Goal: Task Accomplishment & Management: Manage account settings

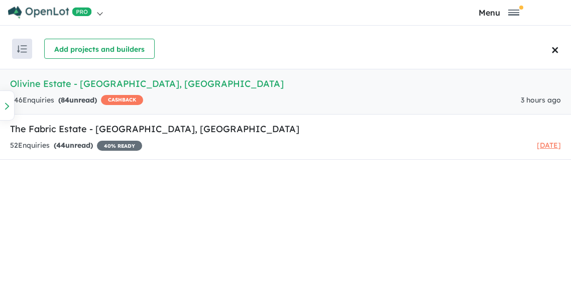
click at [0, 0] on button "Update ( 42 )" at bounding box center [0, 0] width 0 height 0
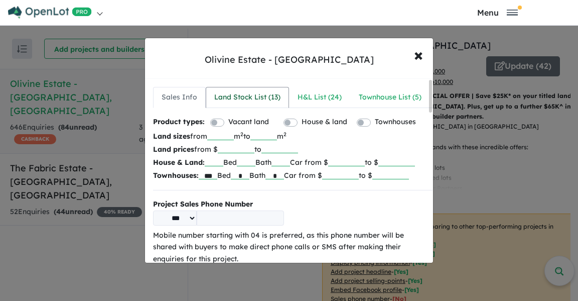
click at [265, 96] on div "Land Stock List ( 13 )" at bounding box center [247, 97] width 66 height 12
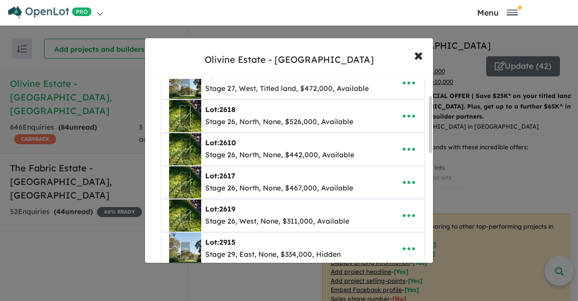
scroll to position [48, 0]
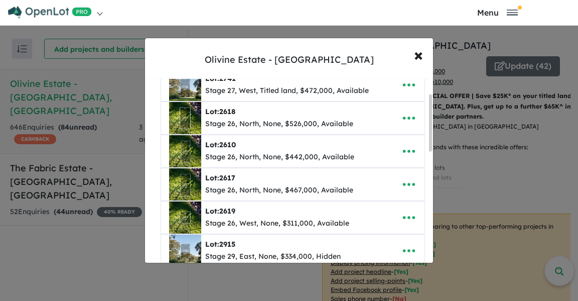
click at [225, 83] on span "2741" at bounding box center [227, 78] width 17 height 9
click at [402, 92] on icon "button" at bounding box center [409, 84] width 15 height 15
click at [377, 122] on link "Edit" at bounding box center [387, 109] width 74 height 23
select select "****"
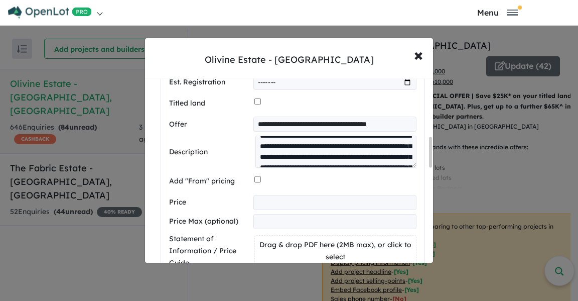
scroll to position [0, 0]
click at [111, 233] on div "**********" at bounding box center [289, 150] width 578 height 301
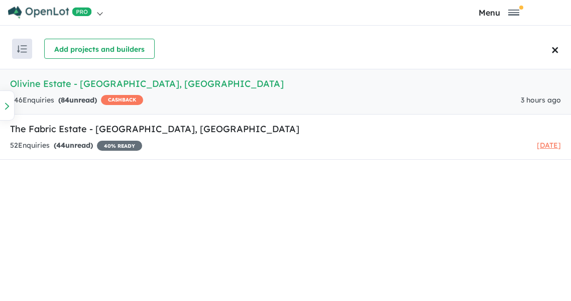
click at [0, 0] on button "Update ( 42 )" at bounding box center [0, 0] width 0 height 0
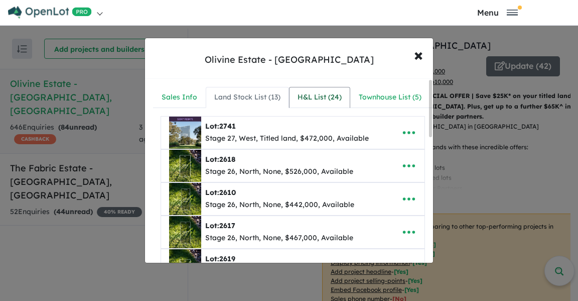
click at [306, 96] on div "H&L List ( 24 )" at bounding box center [320, 97] width 44 height 12
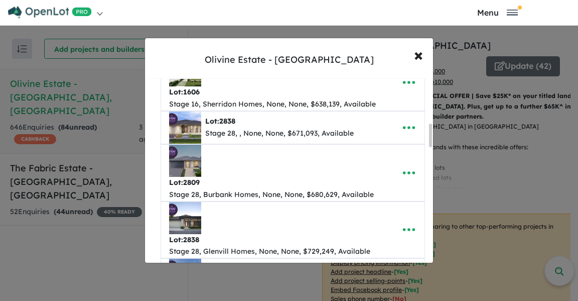
scroll to position [359, 0]
click at [271, 128] on div "Lot: 2838" at bounding box center [279, 122] width 149 height 12
click at [402, 134] on icon "button" at bounding box center [409, 128] width 15 height 15
click at [372, 157] on link "Edit" at bounding box center [387, 153] width 74 height 23
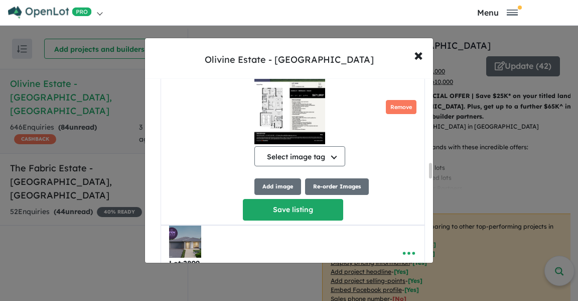
scroll to position [1064, 0]
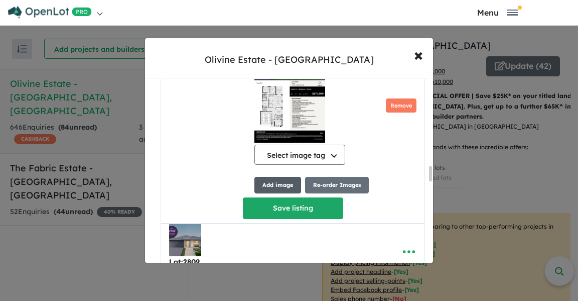
click at [266, 193] on button "Add image" at bounding box center [278, 185] width 47 height 17
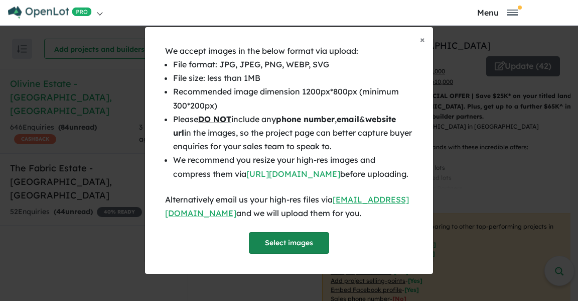
click at [290, 243] on button "Select images" at bounding box center [289, 243] width 80 height 22
click at [104, 204] on div "× Close We accept images in the below format via upload: File format: JPG, JPEG…" at bounding box center [289, 150] width 578 height 301
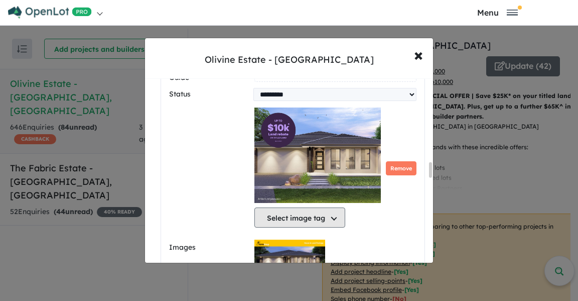
scroll to position [1048, 0]
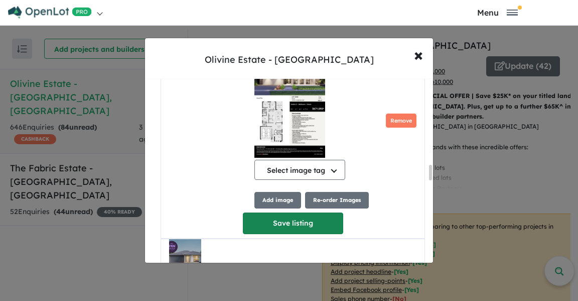
click at [279, 234] on button "Save listing" at bounding box center [293, 223] width 100 height 22
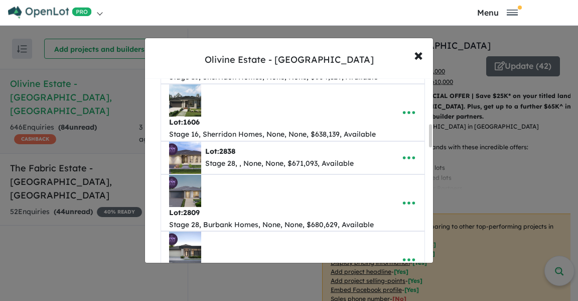
scroll to position [363, 0]
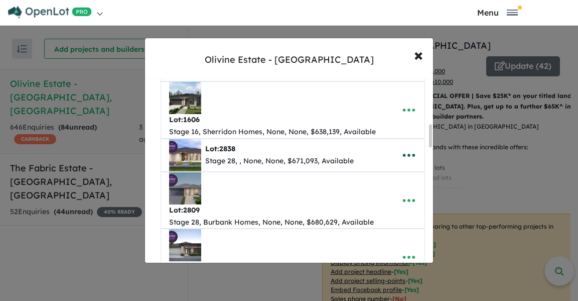
click at [398, 162] on button "button" at bounding box center [409, 155] width 31 height 23
click at [374, 192] on link "Edit" at bounding box center [387, 180] width 74 height 23
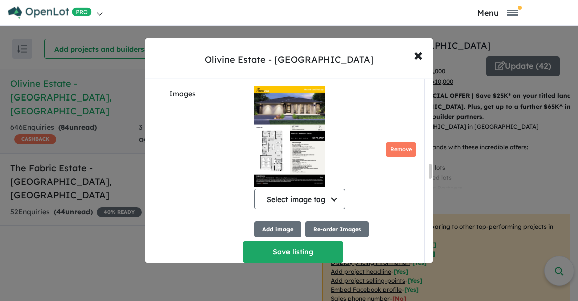
scroll to position [1051, 0]
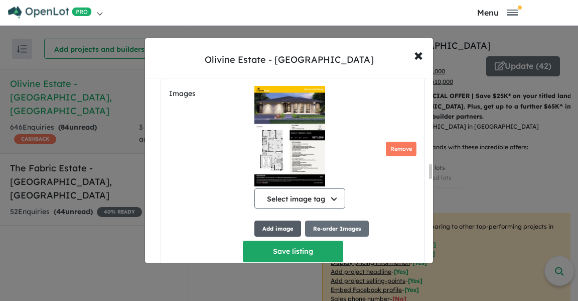
click at [289, 237] on button "Add image" at bounding box center [278, 228] width 47 height 17
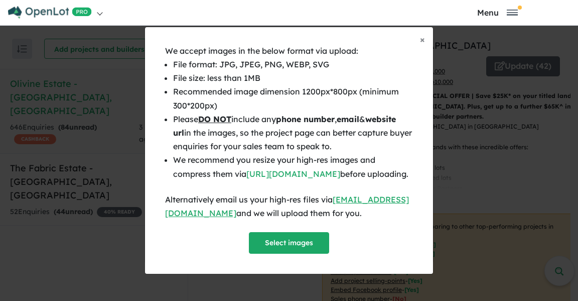
click at [289, 239] on button "Select images" at bounding box center [289, 243] width 80 height 22
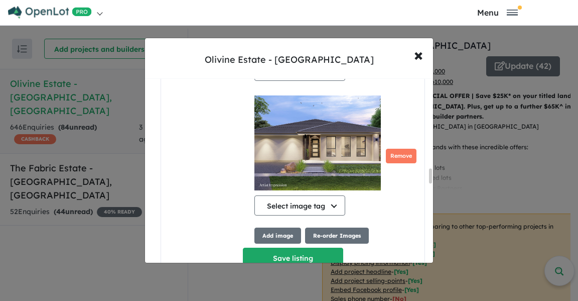
scroll to position [1180, 0]
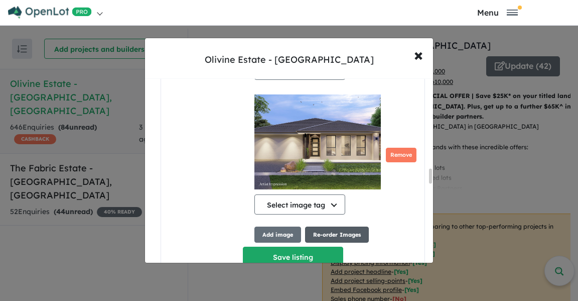
click at [318, 243] on button "Re-order Images" at bounding box center [337, 234] width 64 height 17
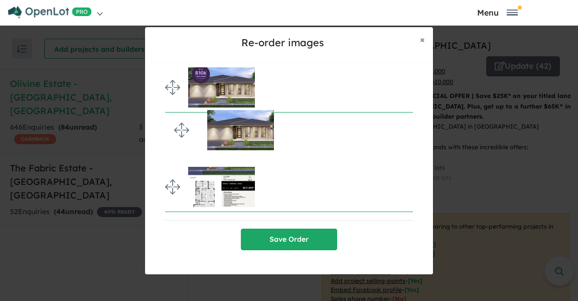
drag, startPoint x: 171, startPoint y: 184, endPoint x: 170, endPoint y: 127, distance: 56.8
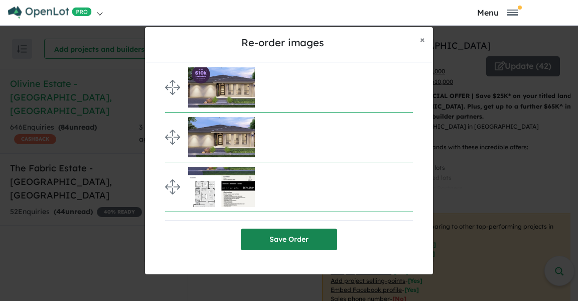
click at [255, 237] on button "Save Order" at bounding box center [289, 239] width 96 height 22
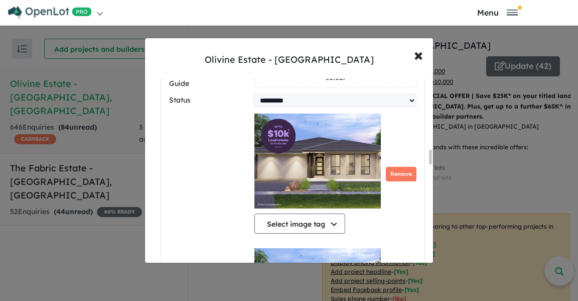
scroll to position [912, 0]
click at [387, 167] on button "Remove" at bounding box center [401, 174] width 31 height 15
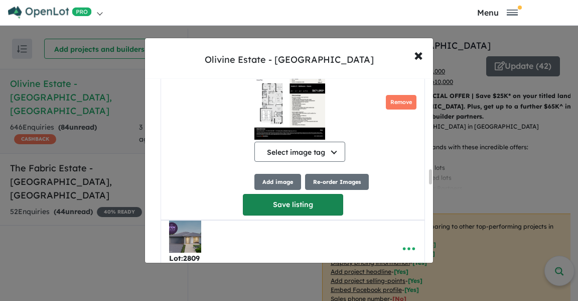
click at [264, 197] on button "Save listing" at bounding box center [293, 205] width 100 height 22
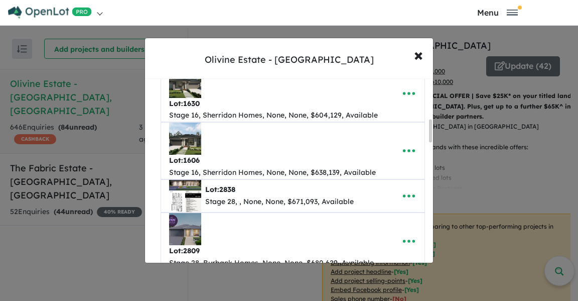
scroll to position [383, 0]
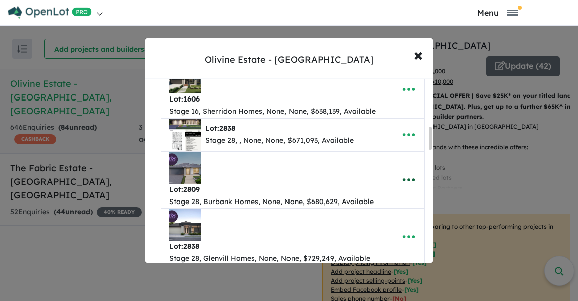
click at [402, 183] on icon "button" at bounding box center [409, 179] width 15 height 15
click at [365, 122] on link "Edit" at bounding box center [387, 109] width 74 height 23
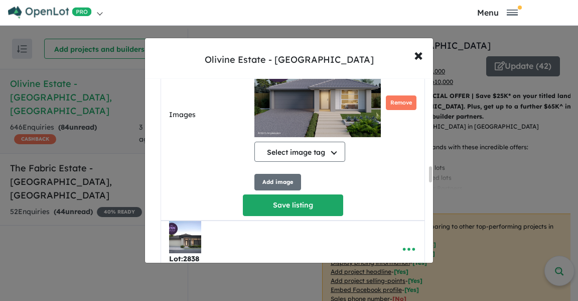
scroll to position [1021, 0]
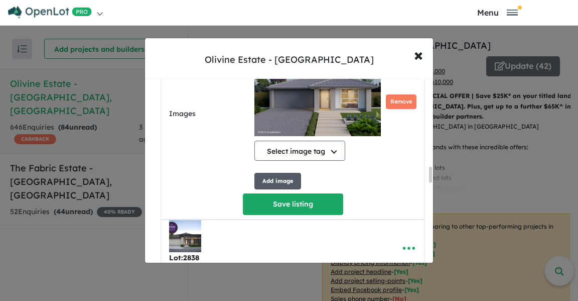
click at [267, 189] on button "Add image" at bounding box center [278, 181] width 47 height 17
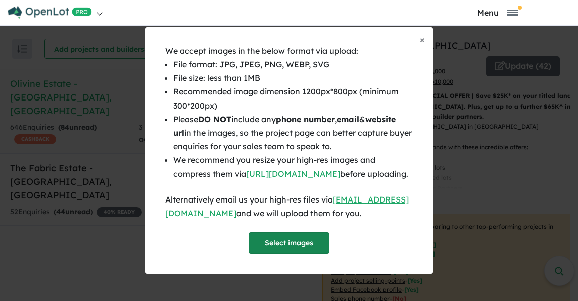
click at [266, 243] on button "Select images" at bounding box center [289, 243] width 80 height 22
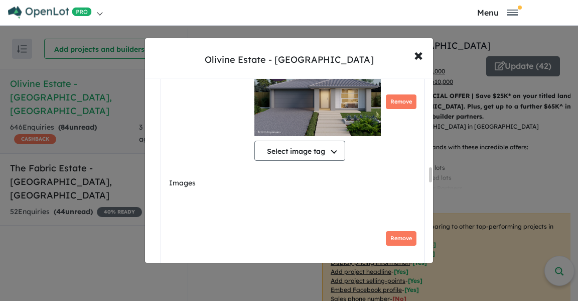
scroll to position [3, 0]
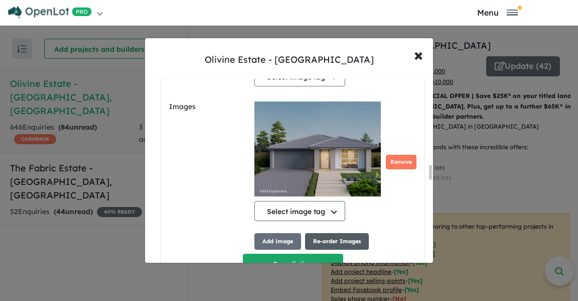
click at [328, 250] on button "Re-order Images" at bounding box center [337, 241] width 64 height 17
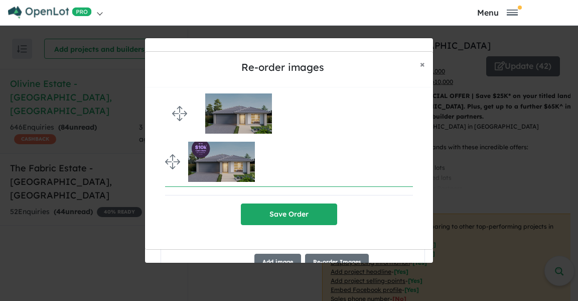
drag, startPoint x: 180, startPoint y: 162, endPoint x: 177, endPoint y: 115, distance: 47.3
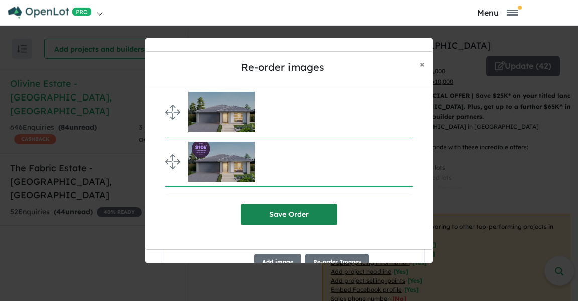
click at [269, 216] on button "Save Order" at bounding box center [289, 214] width 96 height 22
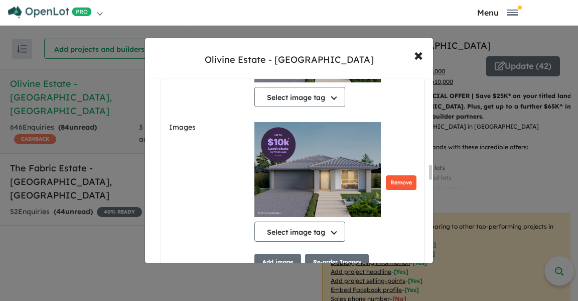
click at [392, 175] on button "Remove" at bounding box center [401, 182] width 31 height 15
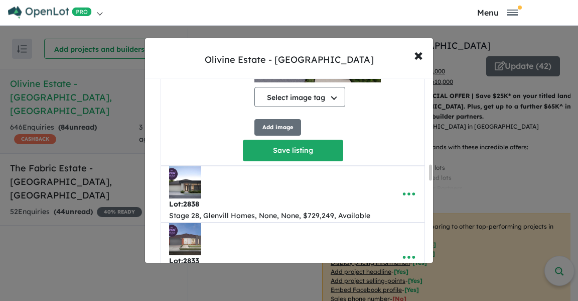
scroll to position [1025, 0]
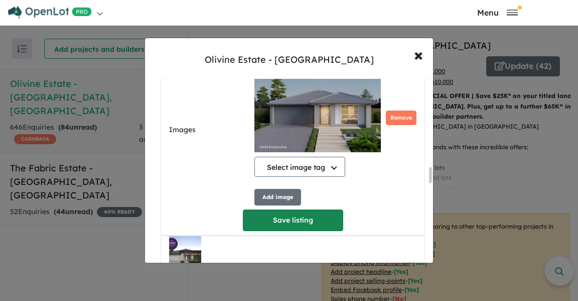
click at [294, 209] on button "Save listing" at bounding box center [293, 220] width 100 height 22
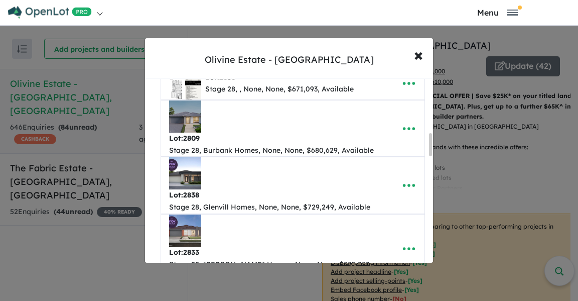
scroll to position [435, 0]
click at [402, 192] on icon "button" at bounding box center [409, 184] width 15 height 15
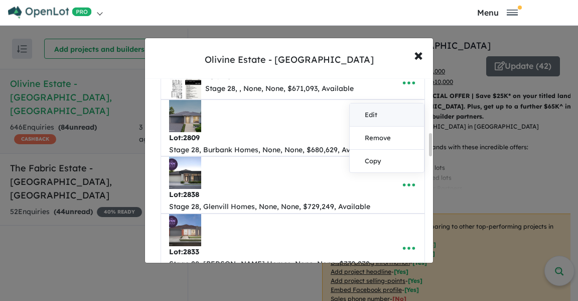
click at [365, 127] on link "Edit" at bounding box center [387, 114] width 74 height 23
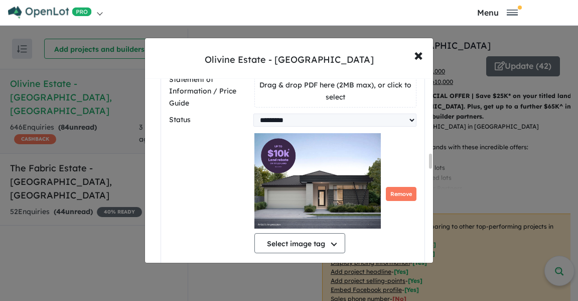
scroll to position [1044, 0]
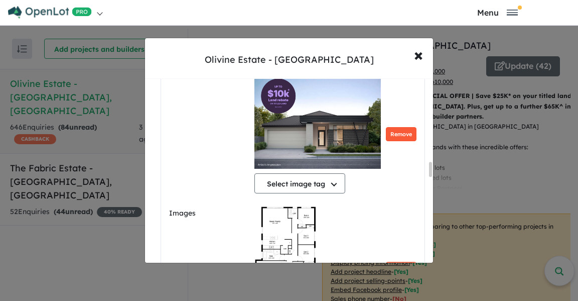
click at [392, 142] on button "Remove" at bounding box center [401, 134] width 31 height 15
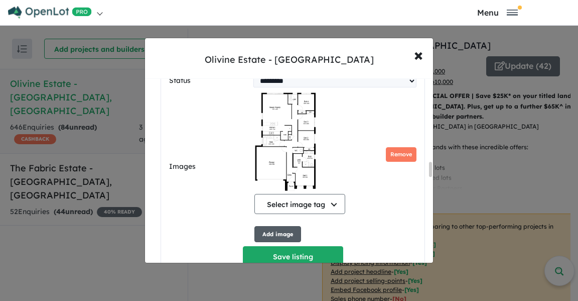
click at [268, 233] on button "Add image" at bounding box center [278, 234] width 47 height 17
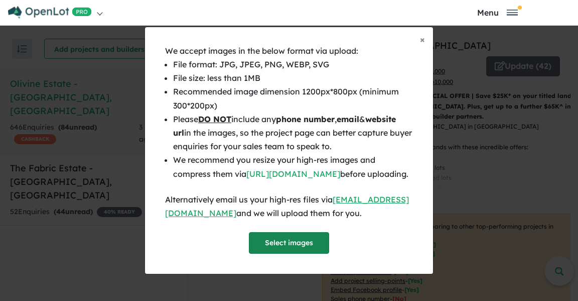
click at [270, 240] on button "Select images" at bounding box center [289, 243] width 80 height 22
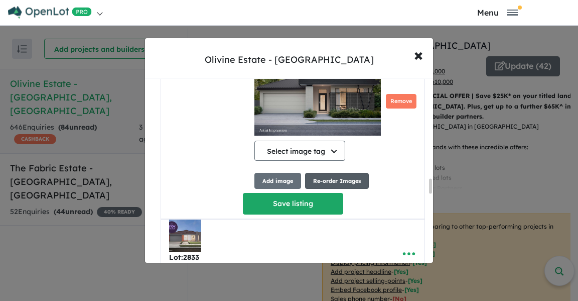
click at [331, 173] on button "Re-order Images" at bounding box center [337, 181] width 64 height 17
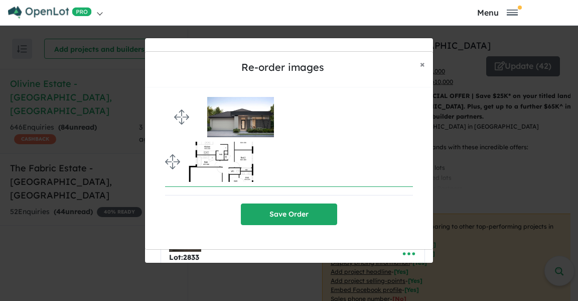
drag, startPoint x: 167, startPoint y: 164, endPoint x: 165, endPoint y: 121, distance: 43.7
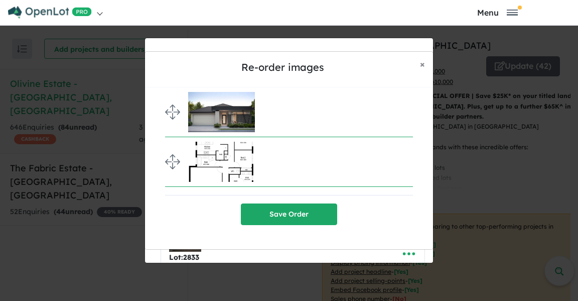
click at [259, 201] on div "Save Order" at bounding box center [289, 168] width 288 height 162
click at [260, 211] on button "Save Order" at bounding box center [289, 214] width 96 height 22
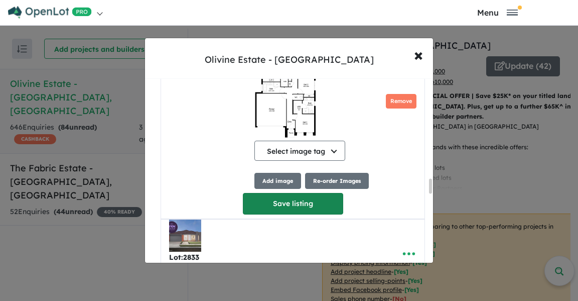
click at [262, 196] on button "Save listing" at bounding box center [293, 204] width 100 height 22
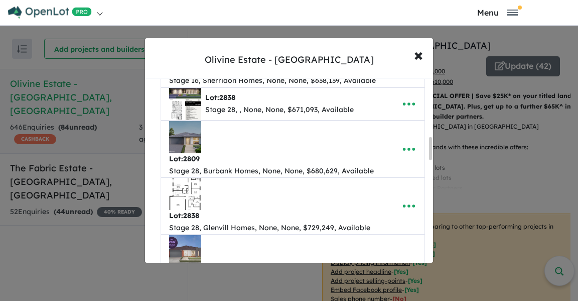
scroll to position [470, 0]
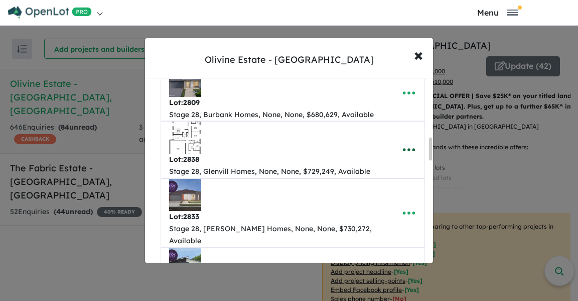
click at [402, 157] on icon "button" at bounding box center [409, 149] width 15 height 15
click at [383, 183] on link "Edit" at bounding box center [387, 174] width 74 height 23
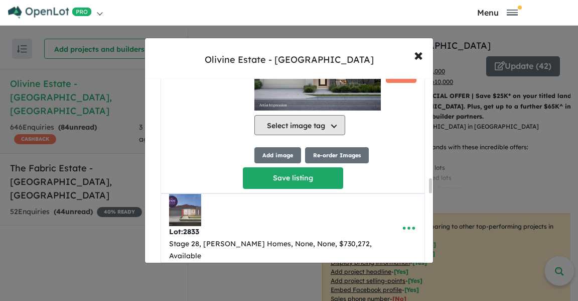
scroll to position [1239, 0]
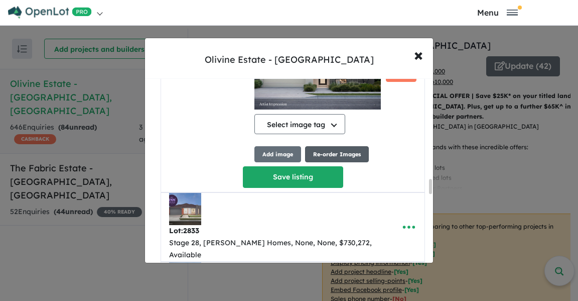
click at [319, 163] on button "Re-order Images" at bounding box center [337, 154] width 64 height 17
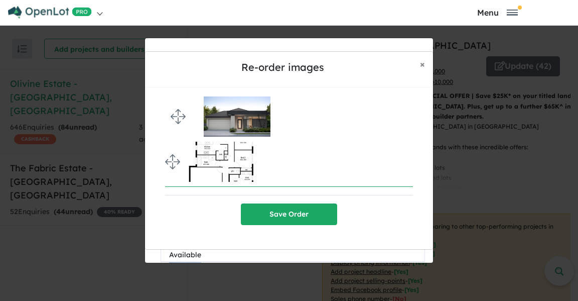
drag, startPoint x: 173, startPoint y: 155, endPoint x: 167, endPoint y: 111, distance: 44.1
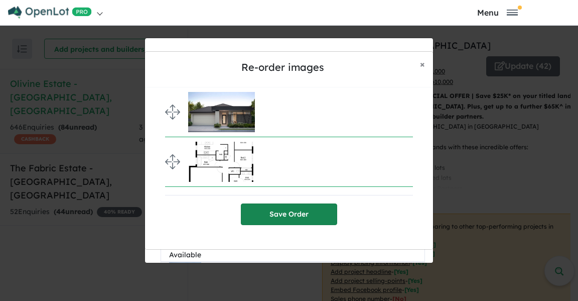
click at [266, 219] on button "Save Order" at bounding box center [289, 214] width 96 height 22
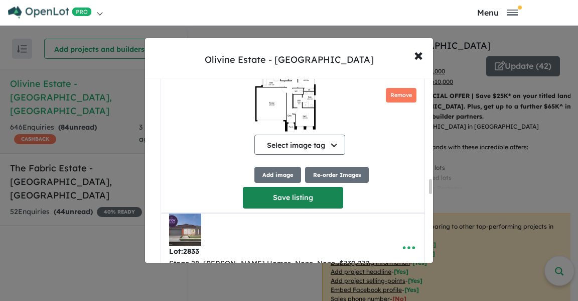
click at [253, 192] on button "Save listing" at bounding box center [293, 198] width 100 height 22
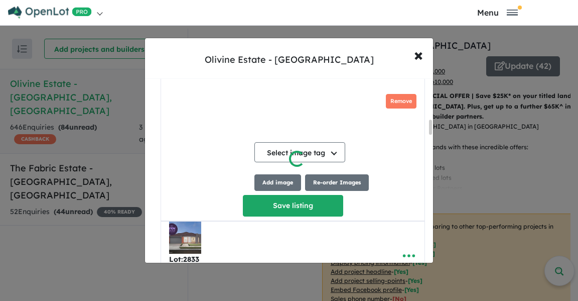
scroll to position [500, 0]
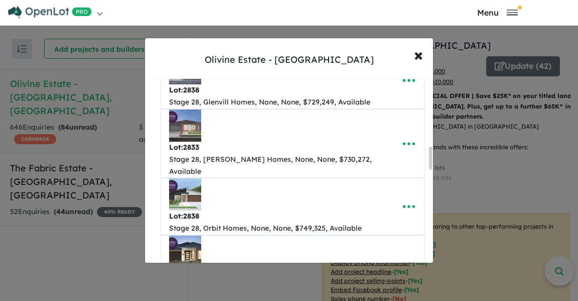
scroll to position [558, 0]
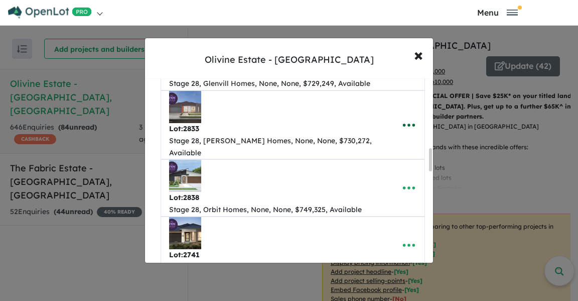
click at [407, 131] on icon "button" at bounding box center [409, 124] width 15 height 15
click at [367, 150] on link "Edit" at bounding box center [387, 150] width 74 height 23
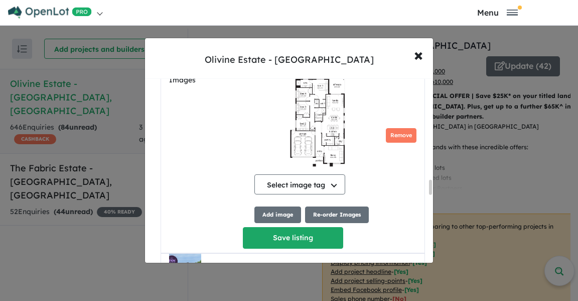
scroll to position [1253, 0]
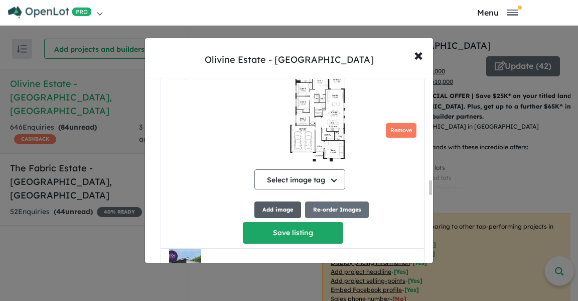
click at [277, 211] on button "Add image" at bounding box center [278, 209] width 47 height 17
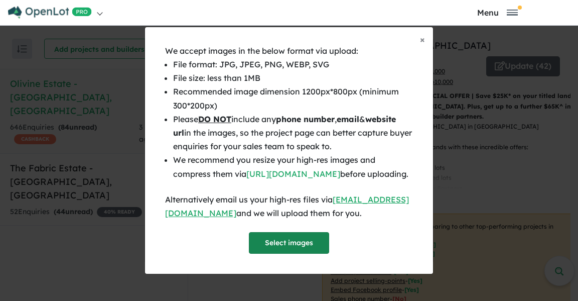
click at [275, 249] on button "Select images" at bounding box center [289, 243] width 80 height 22
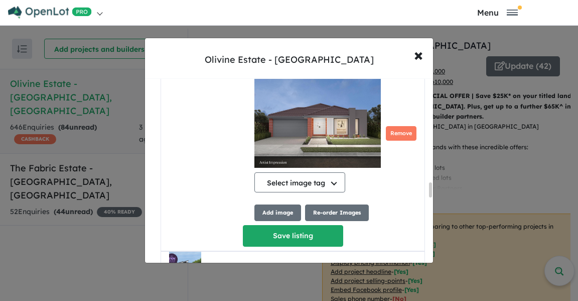
scroll to position [1403, 0]
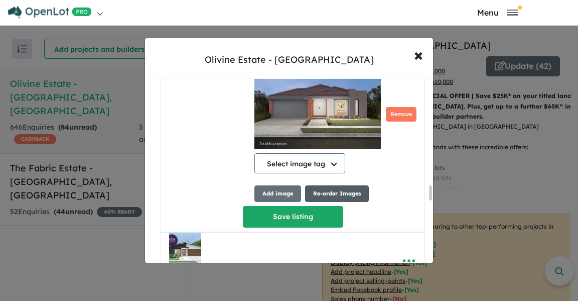
click at [324, 196] on button "Re-order Images" at bounding box center [337, 193] width 64 height 17
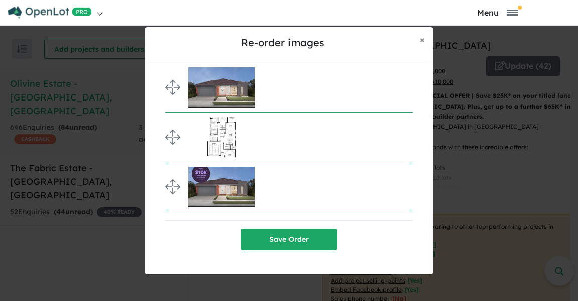
click at [210, 187] on img at bounding box center [221, 187] width 67 height 40
click at [269, 241] on button "Save Order" at bounding box center [289, 239] width 96 height 22
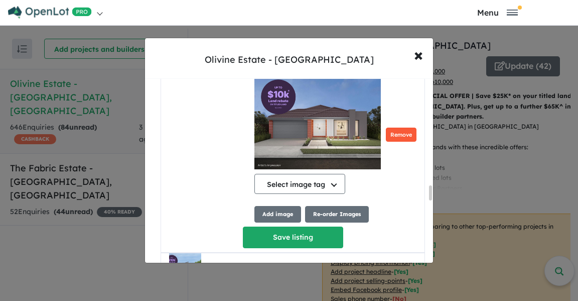
click at [393, 128] on button "Remove" at bounding box center [401, 135] width 31 height 15
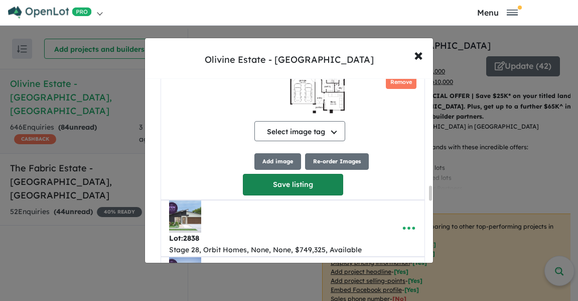
click at [258, 174] on button "Save listing" at bounding box center [293, 185] width 100 height 22
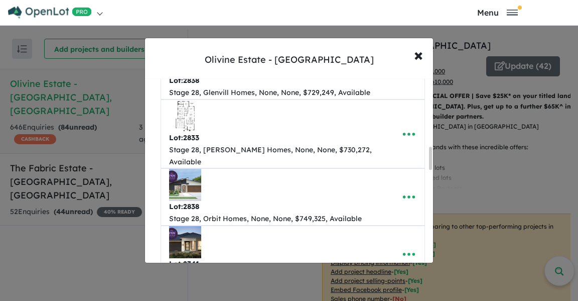
scroll to position [549, 0]
click at [404, 194] on icon "button" at bounding box center [409, 196] width 15 height 15
click at [378, 127] on link "Edit" at bounding box center [387, 126] width 74 height 23
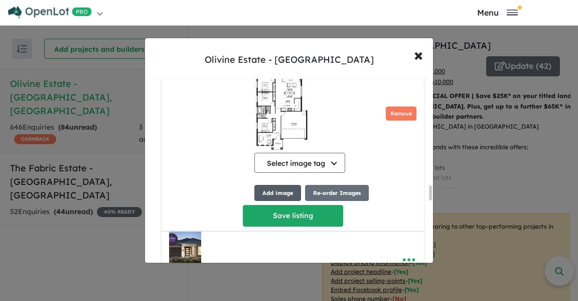
scroll to position [1327, 0]
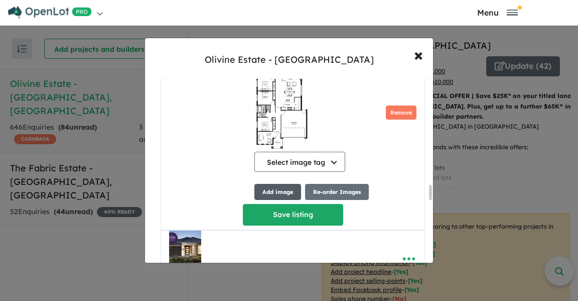
click at [264, 193] on button "Add image" at bounding box center [278, 192] width 47 height 17
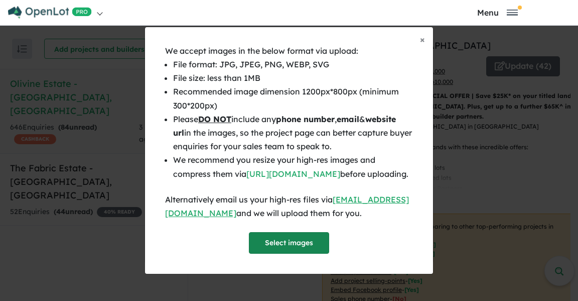
click at [288, 247] on button "Select images" at bounding box center [289, 243] width 80 height 22
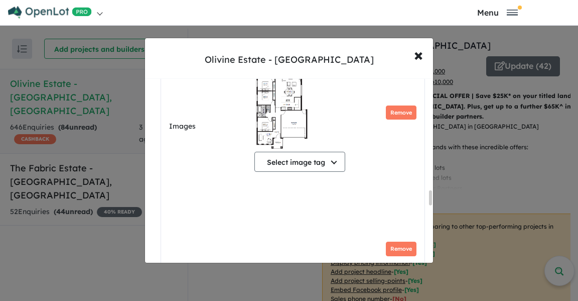
scroll to position [0, 0]
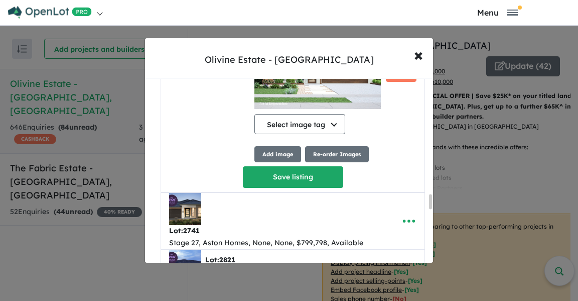
scroll to position [1521, 0]
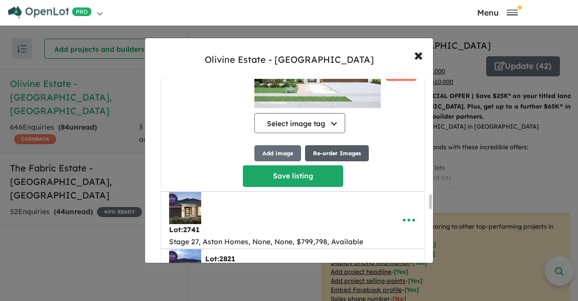
click at [332, 145] on button "Re-order Images" at bounding box center [337, 153] width 64 height 17
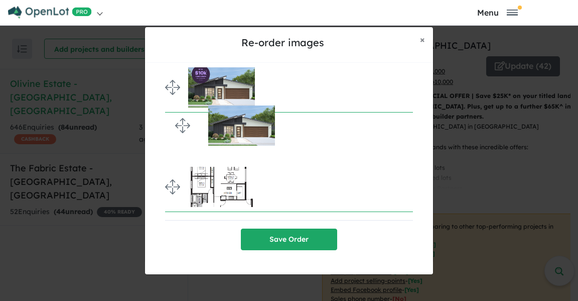
drag, startPoint x: 176, startPoint y: 185, endPoint x: 176, endPoint y: 125, distance: 60.3
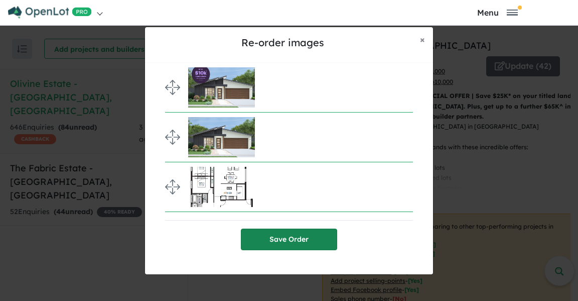
click at [286, 237] on button "Save Order" at bounding box center [289, 239] width 96 height 22
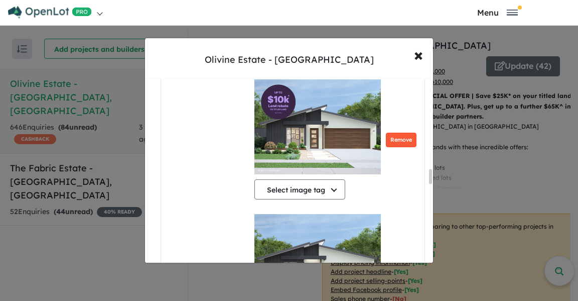
click at [388, 133] on button "Remove" at bounding box center [401, 140] width 31 height 15
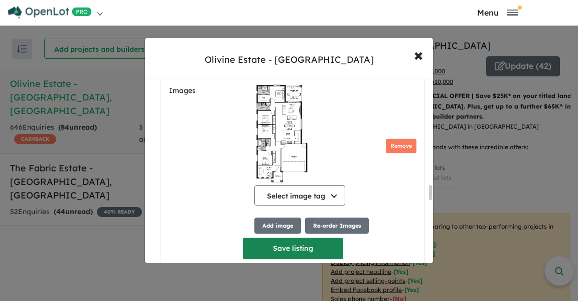
click at [282, 238] on button "Save listing" at bounding box center [293, 249] width 100 height 22
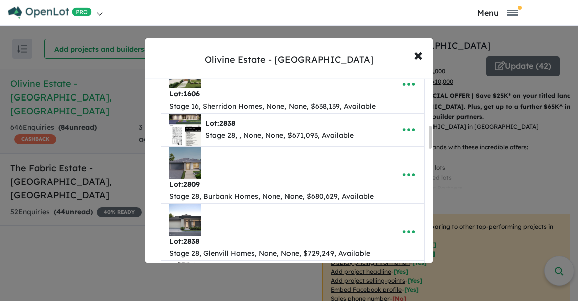
scroll to position [372, 0]
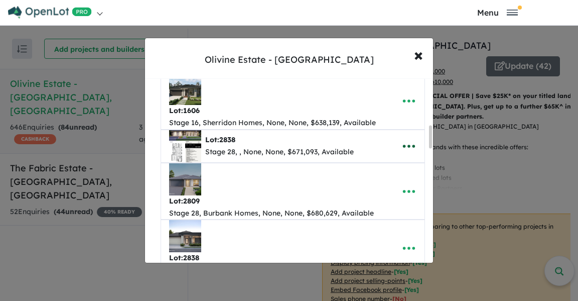
click at [404, 154] on icon "button" at bounding box center [409, 146] width 15 height 15
click at [367, 180] on link "Edit" at bounding box center [387, 171] width 74 height 23
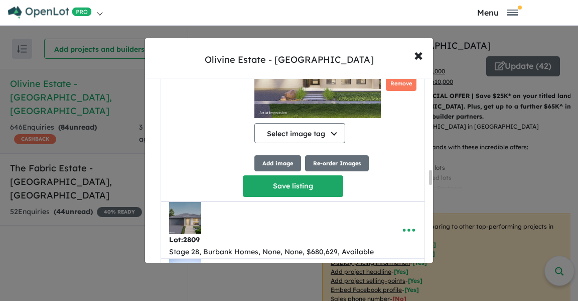
scroll to position [1141, 0]
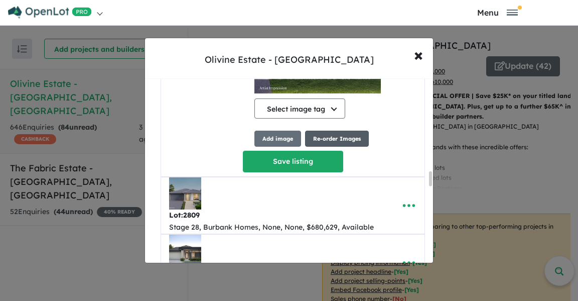
click at [329, 147] on button "Re-order Images" at bounding box center [337, 139] width 64 height 17
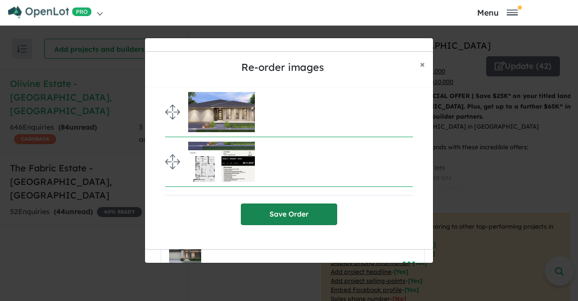
click at [267, 212] on button "Save Order" at bounding box center [289, 214] width 96 height 22
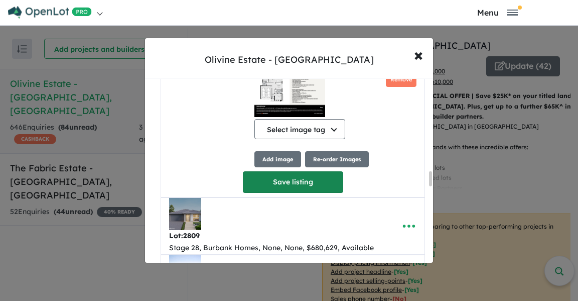
click at [267, 179] on button "Save listing" at bounding box center [293, 182] width 100 height 22
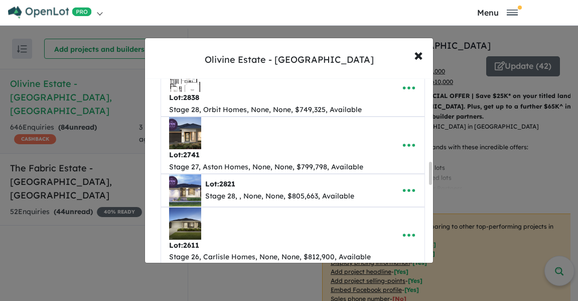
scroll to position [675, 0]
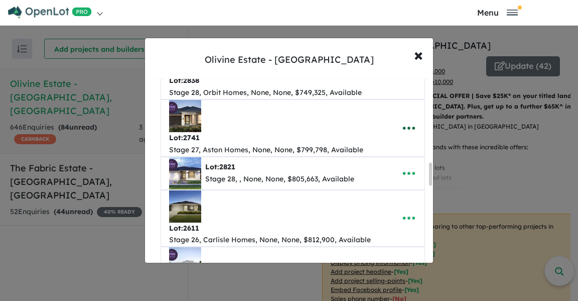
click at [403, 127] on icon "button" at bounding box center [409, 128] width 12 height 3
click at [369, 149] on link "Edit" at bounding box center [387, 153] width 74 height 23
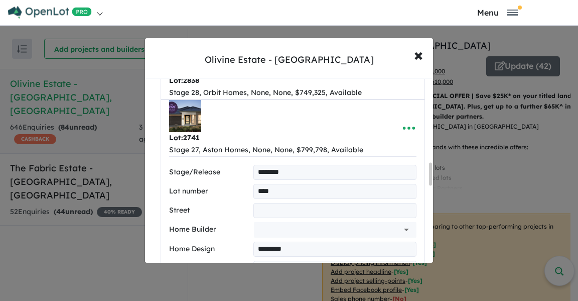
type input "**********"
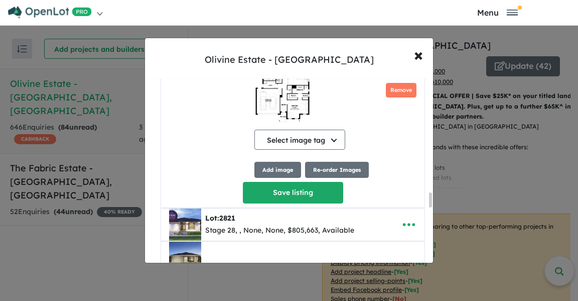
scroll to position [1407, 0]
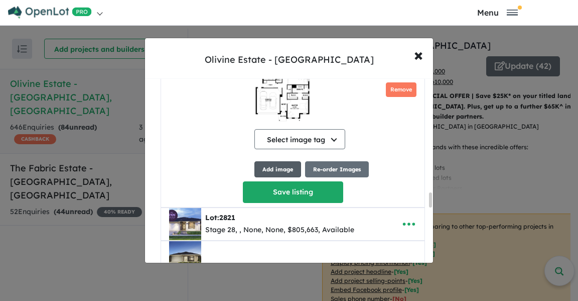
click at [276, 172] on button "Add image" at bounding box center [278, 169] width 47 height 17
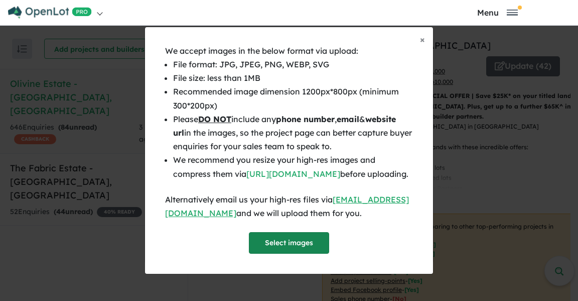
click at [277, 251] on button "Select images" at bounding box center [289, 243] width 80 height 22
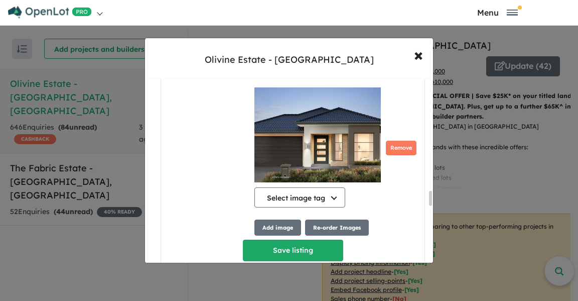
scroll to position [1489, 0]
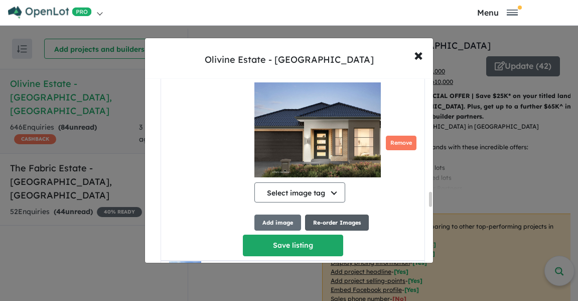
click at [320, 222] on button "Re-order Images" at bounding box center [337, 222] width 64 height 17
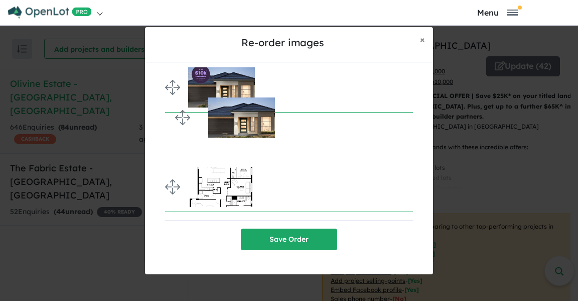
drag, startPoint x: 171, startPoint y: 182, endPoint x: 169, endPoint y: 116, distance: 66.3
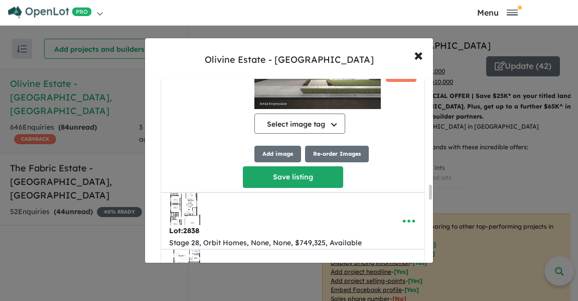
scroll to position [1317, 0]
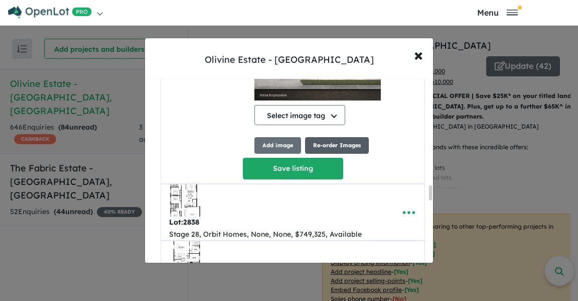
click at [328, 152] on button "Re-order Images" at bounding box center [337, 145] width 64 height 17
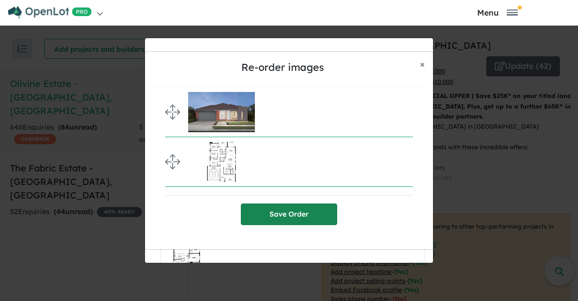
click at [277, 223] on button "Save Order" at bounding box center [289, 214] width 96 height 22
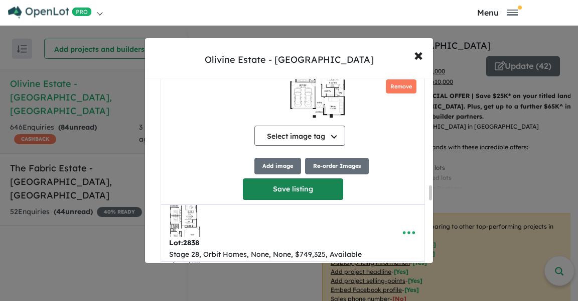
click at [264, 178] on button "Save listing" at bounding box center [293, 189] width 100 height 22
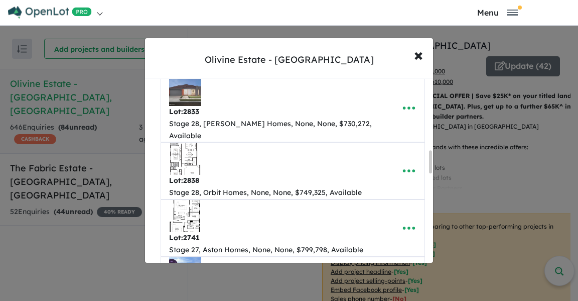
scroll to position [576, 0]
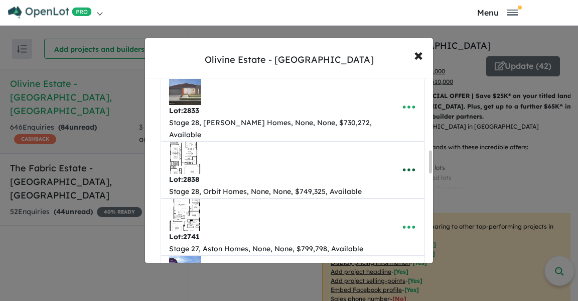
click at [409, 172] on icon "button" at bounding box center [409, 169] width 15 height 15
click at [367, 195] on link "Edit" at bounding box center [387, 194] width 74 height 23
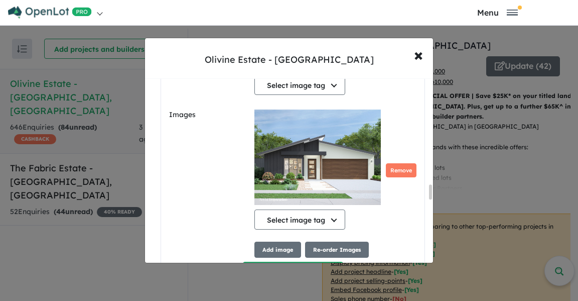
scroll to position [1329, 0]
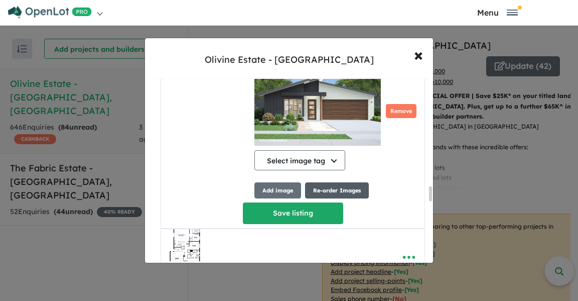
click at [329, 192] on button "Re-order Images" at bounding box center [337, 190] width 64 height 17
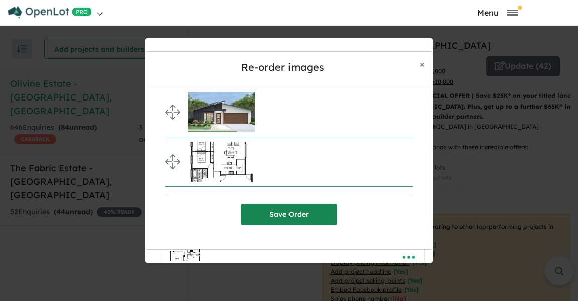
click at [267, 214] on button "Save Order" at bounding box center [289, 214] width 96 height 22
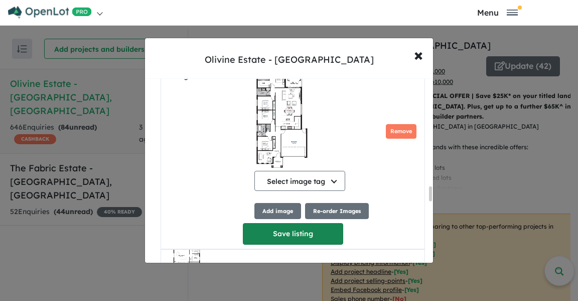
click at [266, 223] on button "Save listing" at bounding box center [293, 234] width 100 height 22
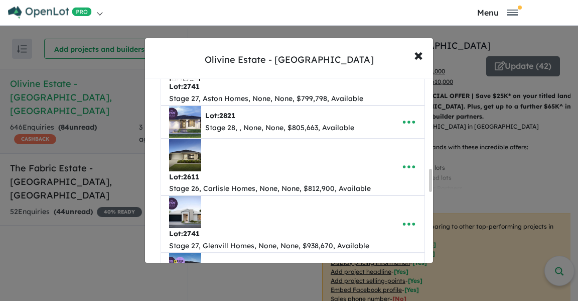
scroll to position [727, 0]
click at [406, 121] on icon "button" at bounding box center [409, 121] width 15 height 15
click at [376, 146] on link "Edit" at bounding box center [387, 146] width 74 height 23
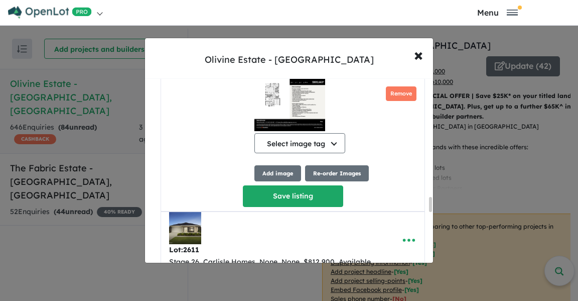
scroll to position [1471, 0]
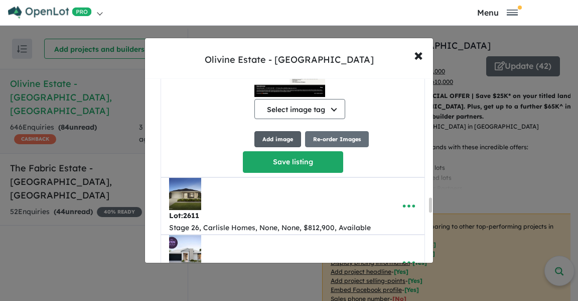
click at [287, 141] on button "Add image" at bounding box center [278, 139] width 47 height 17
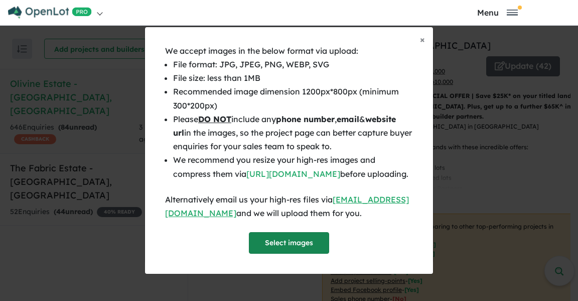
click at [276, 250] on button "Select images" at bounding box center [289, 243] width 80 height 22
click at [422, 44] on div "We accept images in the below format via upload: File format: JPG, JPEG, PNG, W…" at bounding box center [289, 158] width 288 height 229
click at [427, 36] on button "× Close" at bounding box center [422, 39] width 21 height 25
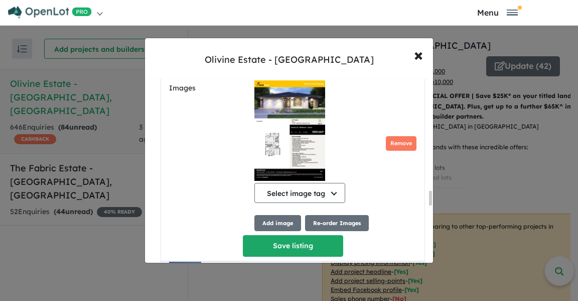
scroll to position [1391, 0]
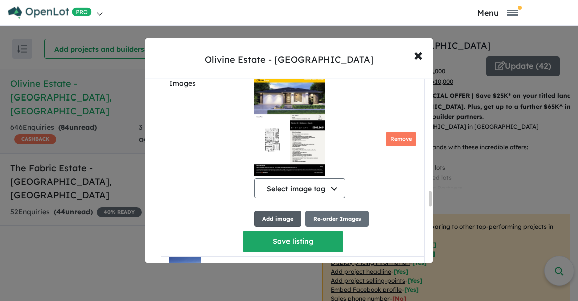
click at [280, 222] on button "Add image" at bounding box center [278, 218] width 47 height 17
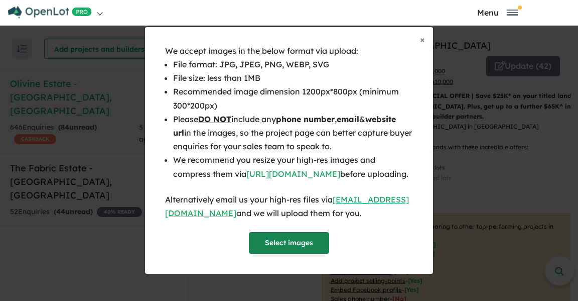
click at [273, 252] on button "Select images" at bounding box center [289, 243] width 80 height 22
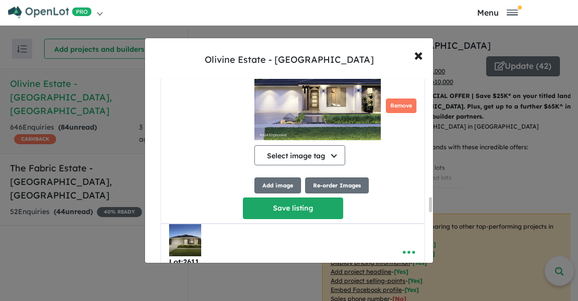
scroll to position [1559, 0]
click at [326, 187] on button "Re-order Images" at bounding box center [337, 185] width 64 height 17
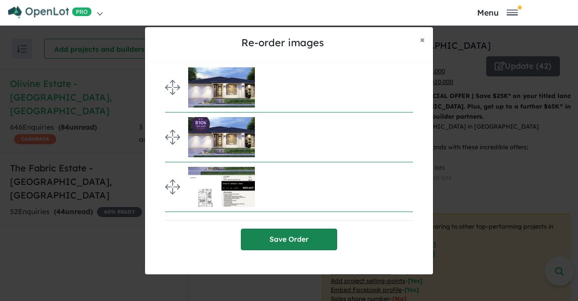
click at [279, 238] on button "Save Order" at bounding box center [289, 239] width 96 height 22
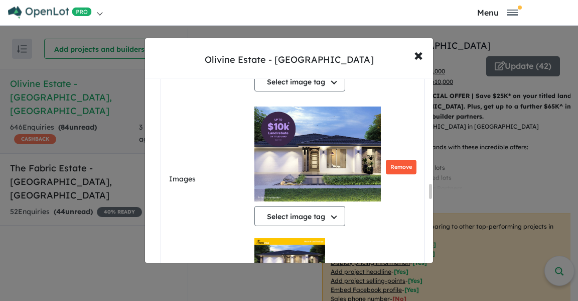
click at [401, 160] on button "Remove" at bounding box center [401, 167] width 31 height 15
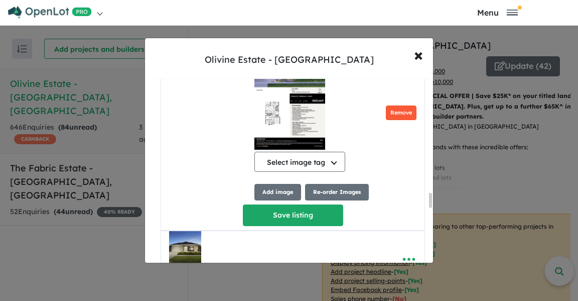
scroll to position [1445, 0]
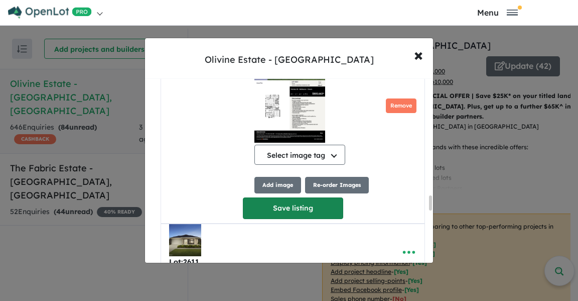
click at [267, 197] on button "Save listing" at bounding box center [293, 208] width 100 height 22
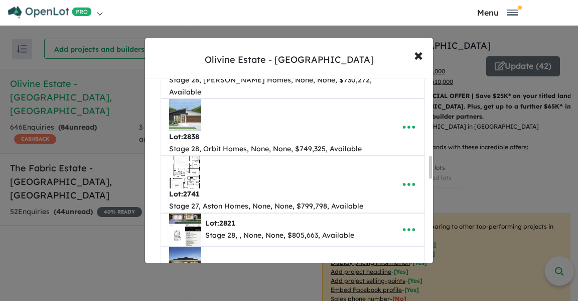
scroll to position [620, 0]
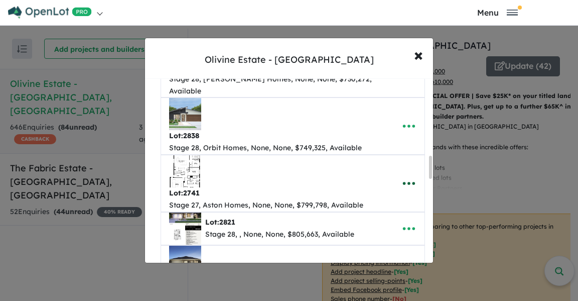
click at [404, 185] on icon "button" at bounding box center [409, 183] width 15 height 15
click at [379, 201] on link "Edit" at bounding box center [387, 208] width 74 height 23
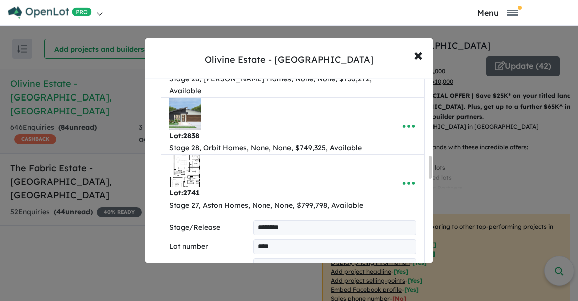
type input "**********"
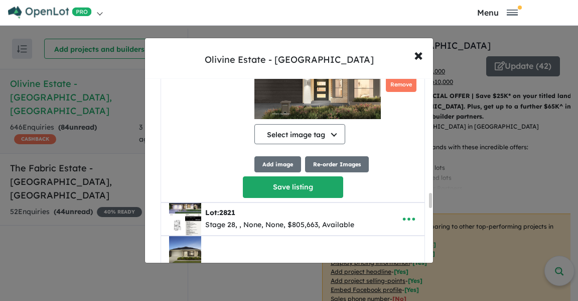
scroll to position [1414, 0]
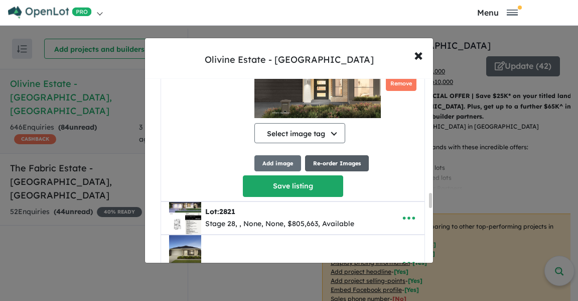
click at [336, 165] on button "Re-order Images" at bounding box center [337, 163] width 64 height 17
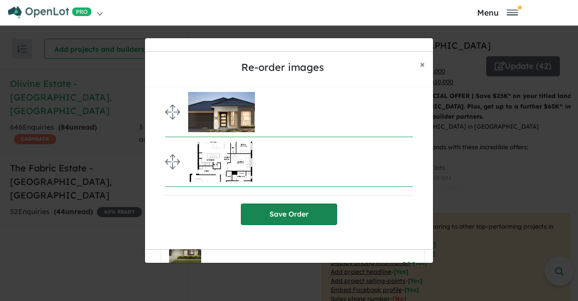
click at [279, 217] on button "Save Order" at bounding box center [289, 214] width 96 height 22
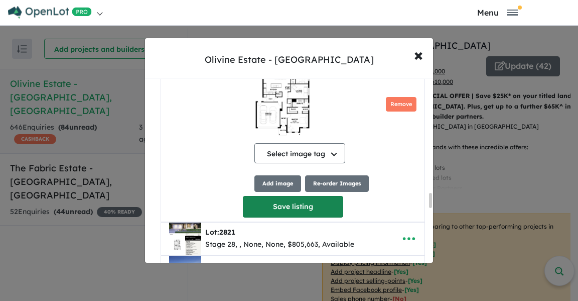
click at [259, 196] on button "Save listing" at bounding box center [293, 207] width 100 height 22
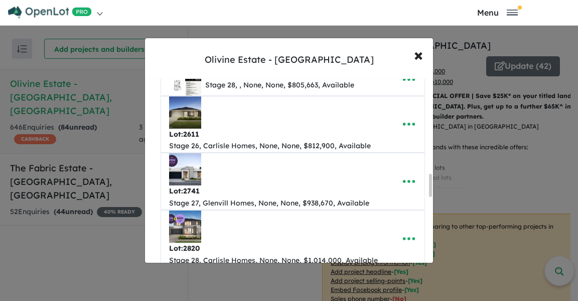
scroll to position [768, 0]
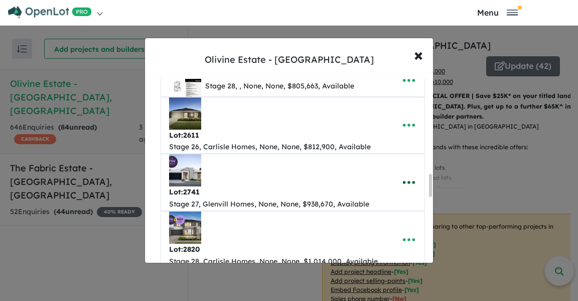
click at [405, 181] on icon "button" at bounding box center [409, 182] width 12 height 3
click at [370, 205] on link "Edit" at bounding box center [387, 207] width 74 height 23
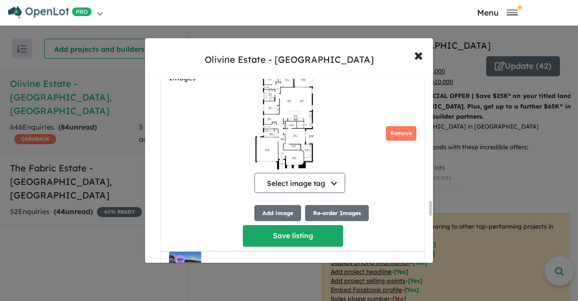
scroll to position [1511, 0]
click at [277, 211] on button "Add image" at bounding box center [278, 212] width 47 height 17
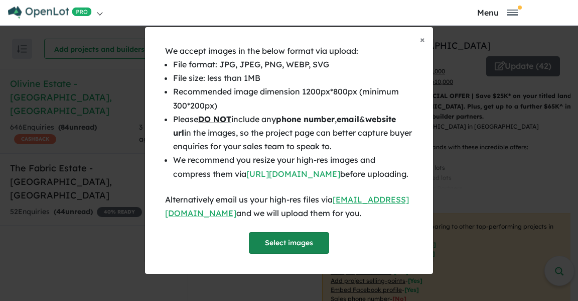
click at [278, 253] on button "Select images" at bounding box center [289, 243] width 80 height 22
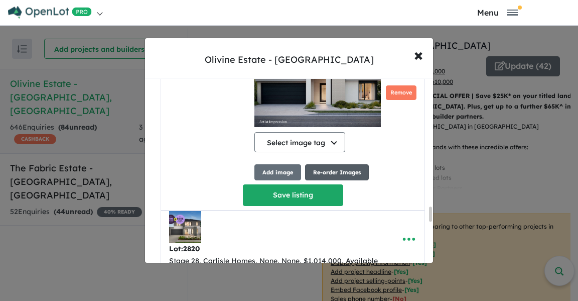
click at [325, 173] on button "Re-order Images" at bounding box center [337, 172] width 64 height 17
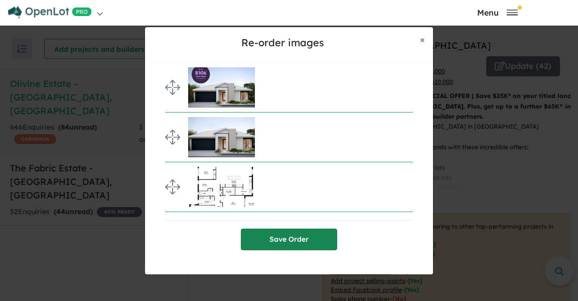
click at [268, 241] on button "Save Order" at bounding box center [289, 239] width 96 height 22
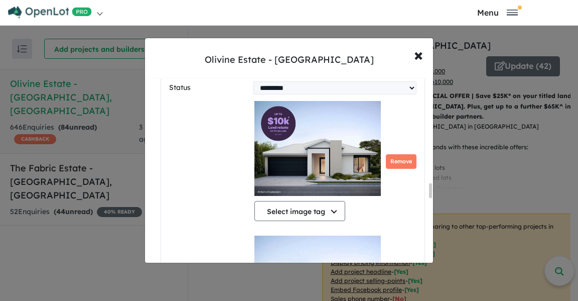
scroll to position [1362, 0]
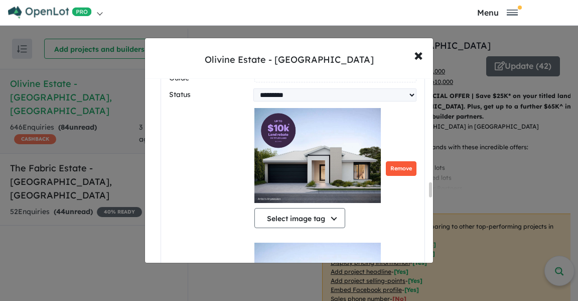
click at [396, 161] on button "Remove" at bounding box center [401, 168] width 31 height 15
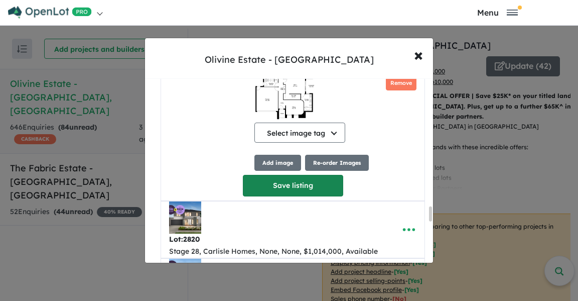
click at [265, 175] on button "Save listing" at bounding box center [293, 186] width 100 height 22
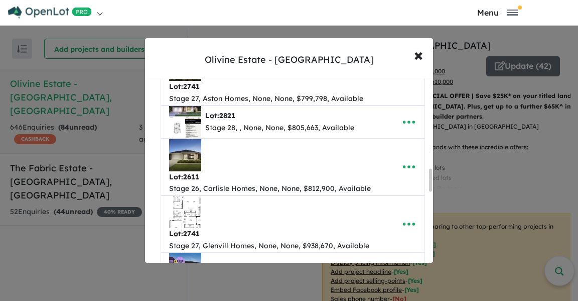
scroll to position [723, 0]
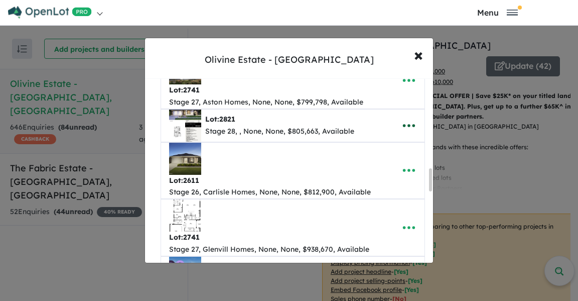
click at [406, 118] on icon "button" at bounding box center [409, 125] width 15 height 15
click at [364, 147] on link "Edit" at bounding box center [387, 150] width 74 height 23
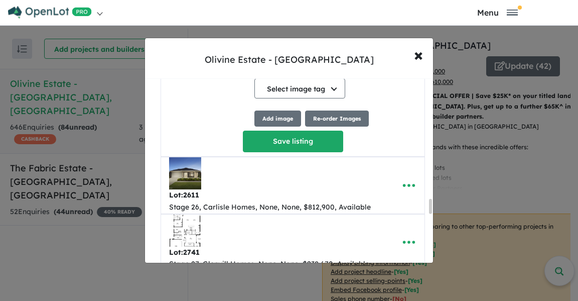
scroll to position [1486, 0]
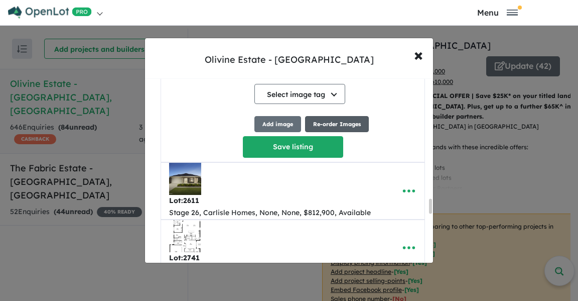
click at [327, 127] on button "Re-order Images" at bounding box center [337, 124] width 64 height 17
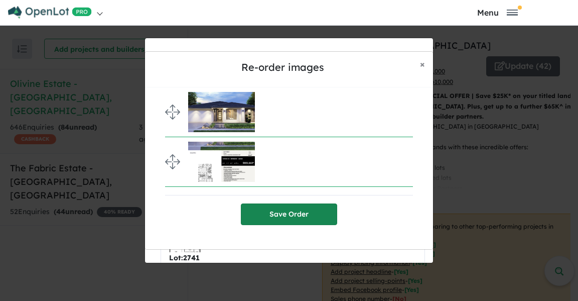
click at [273, 212] on button "Save Order" at bounding box center [289, 214] width 96 height 22
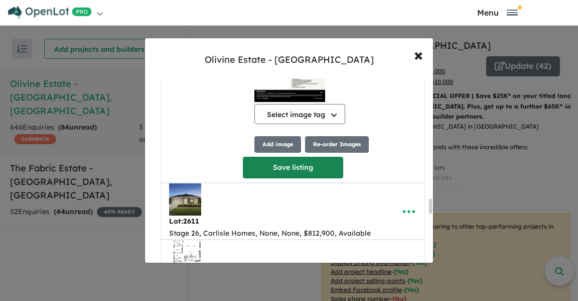
click at [270, 157] on button "Save listing" at bounding box center [293, 168] width 100 height 22
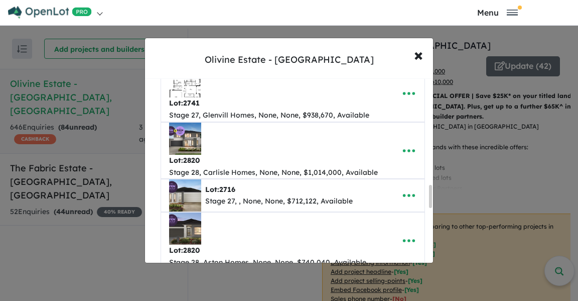
scroll to position [858, 0]
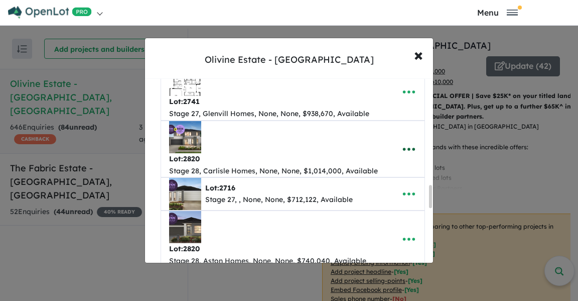
click at [405, 148] on icon "button" at bounding box center [409, 149] width 12 height 3
click at [375, 171] on link "Edit" at bounding box center [387, 174] width 74 height 23
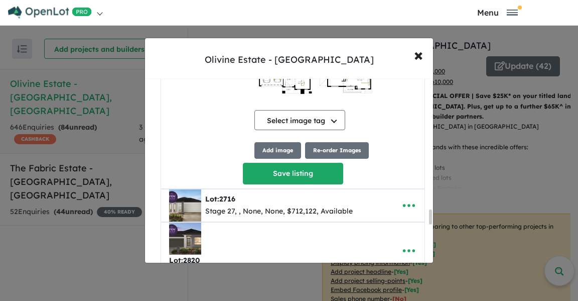
scroll to position [1631, 0]
click at [272, 151] on button "Add image" at bounding box center [278, 150] width 47 height 17
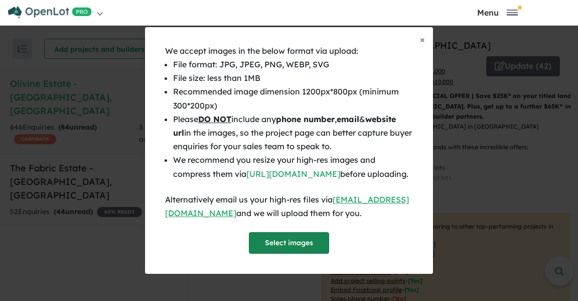
click at [277, 249] on button "Select images" at bounding box center [289, 243] width 80 height 22
click at [425, 44] on div "We accept images in the below format via upload: File format: JPG, JPEG, PNG, W…" at bounding box center [289, 158] width 288 height 229
click at [424, 35] on span "×" at bounding box center [422, 40] width 5 height 12
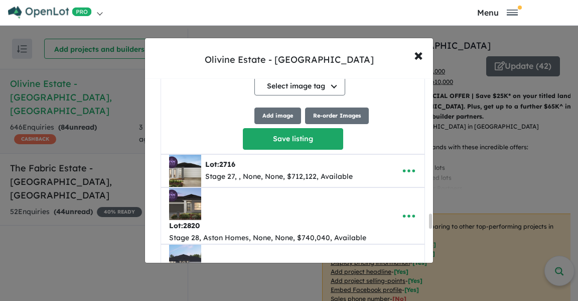
scroll to position [1688, 0]
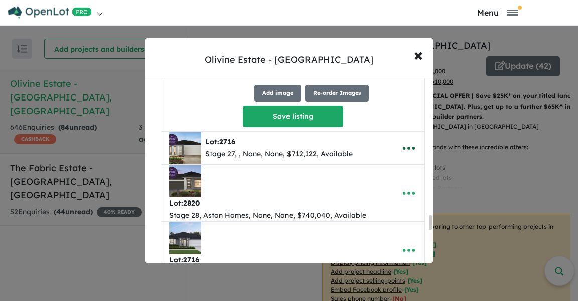
click at [407, 149] on icon "button" at bounding box center [409, 148] width 12 height 3
click at [375, 172] on link "Edit" at bounding box center [387, 173] width 74 height 23
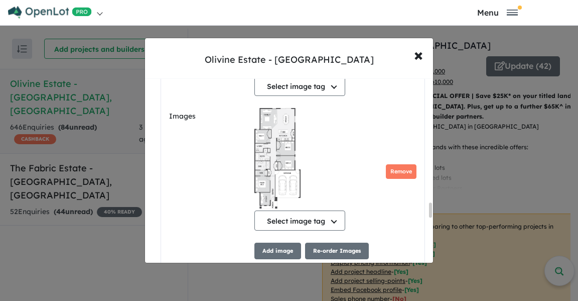
scroll to position [1564, 0]
click at [268, 251] on button "Add image" at bounding box center [278, 250] width 47 height 17
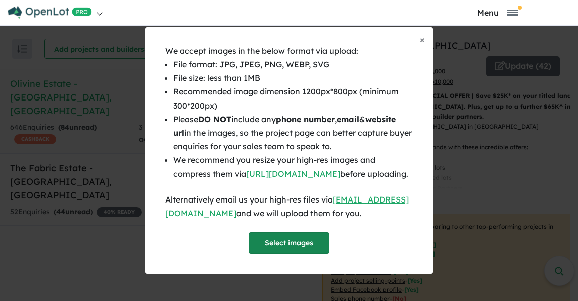
click at [275, 252] on button "Select images" at bounding box center [289, 243] width 80 height 22
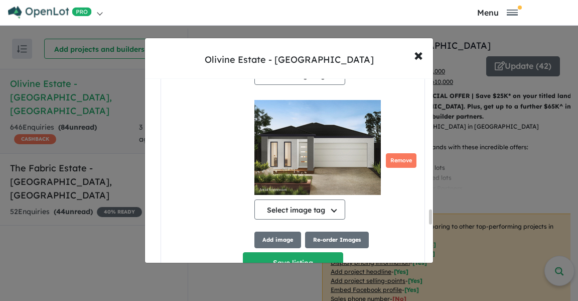
scroll to position [1732, 0]
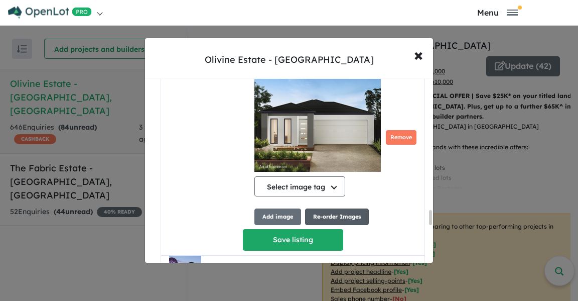
click at [323, 217] on button "Re-order Images" at bounding box center [337, 216] width 64 height 17
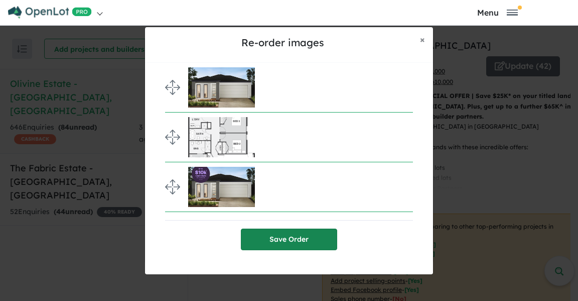
click at [270, 241] on button "Save Order" at bounding box center [289, 239] width 96 height 22
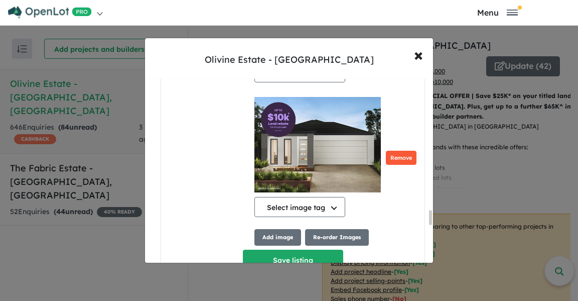
click at [392, 151] on button "Remove" at bounding box center [401, 158] width 31 height 15
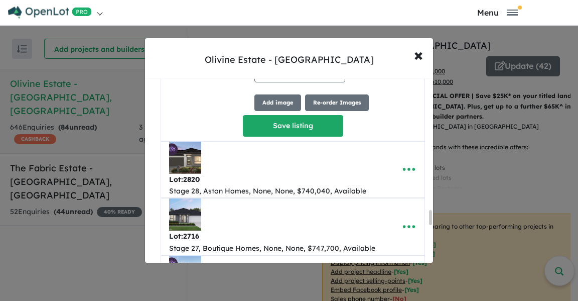
click at [265, 142] on div "Lot: 2820 Stage 28, Aston Homes, None, None, $740,040, Available" at bounding box center [277, 170] width 216 height 56
click at [263, 115] on button "Save listing" at bounding box center [293, 126] width 100 height 22
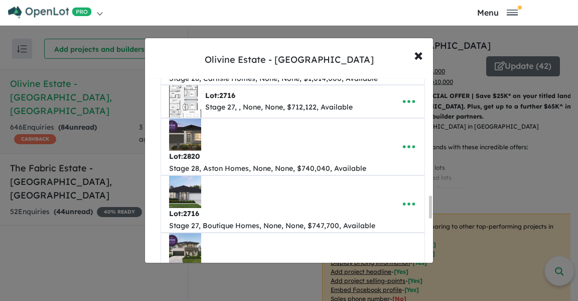
scroll to position [951, 0]
click at [406, 100] on icon "button" at bounding box center [409, 101] width 12 height 3
click at [380, 120] on link "Edit" at bounding box center [387, 125] width 74 height 23
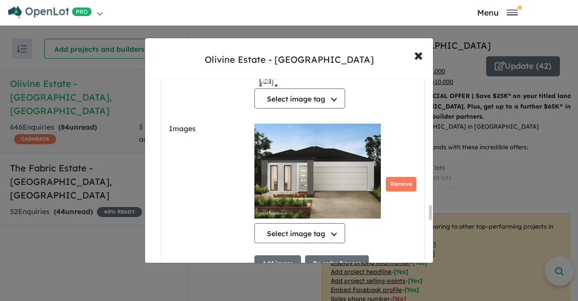
scroll to position [1563, 0]
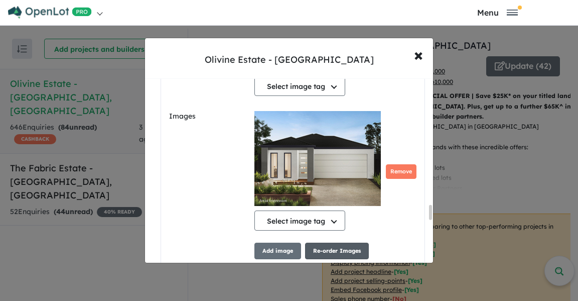
click at [334, 250] on button "Re-order Images" at bounding box center [337, 251] width 64 height 17
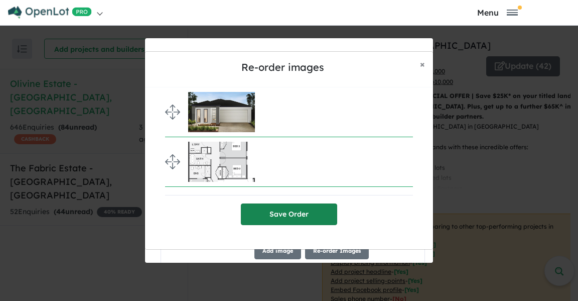
click at [276, 216] on button "Save Order" at bounding box center [289, 214] width 96 height 22
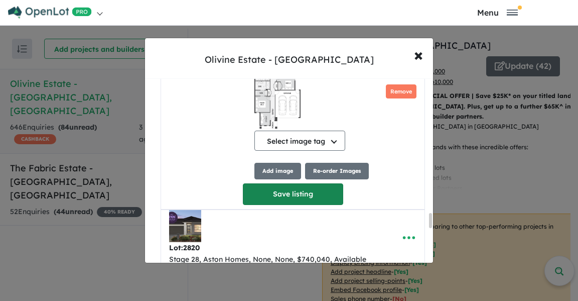
click at [263, 183] on button "Save listing" at bounding box center [293, 194] width 100 height 22
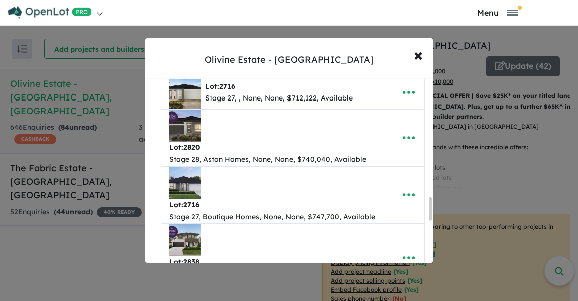
scroll to position [960, 0]
click at [408, 135] on icon "button" at bounding box center [409, 137] width 15 height 15
click at [371, 160] on link "Edit" at bounding box center [387, 162] width 74 height 23
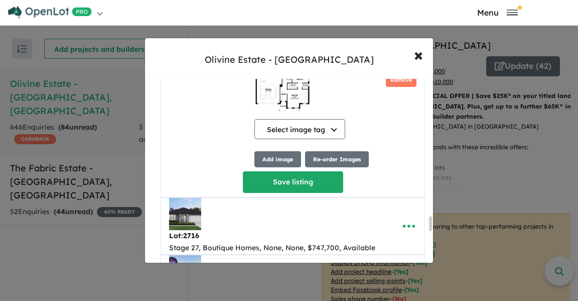
scroll to position [1718, 0]
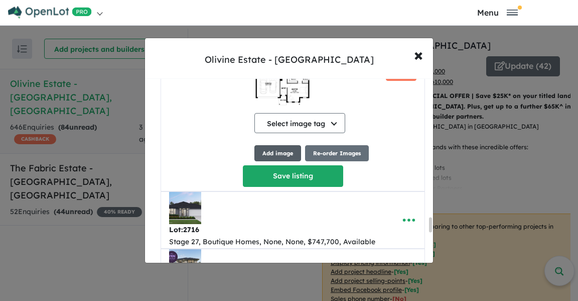
click at [274, 156] on button "Add image" at bounding box center [278, 153] width 47 height 17
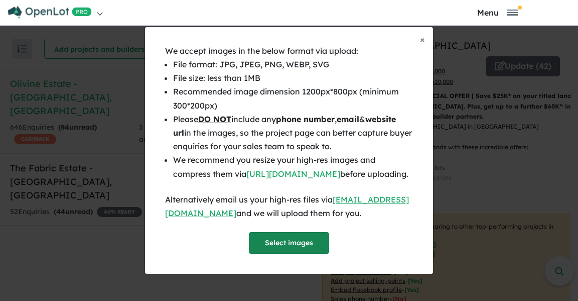
click at [269, 252] on button "Select images" at bounding box center [289, 243] width 80 height 22
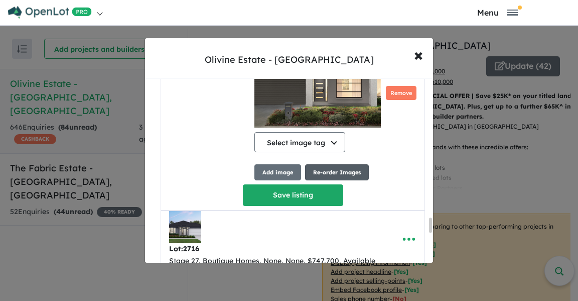
click at [343, 173] on button "Re-order Images" at bounding box center [337, 172] width 64 height 17
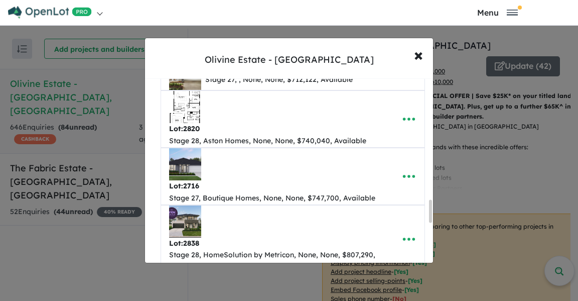
scroll to position [978, 0]
click at [407, 114] on icon "button" at bounding box center [409, 118] width 15 height 15
click at [369, 143] on link "Edit" at bounding box center [387, 144] width 74 height 23
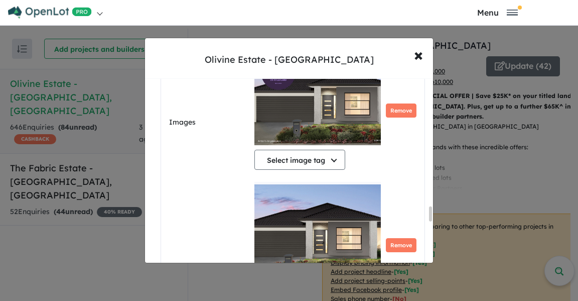
scroll to position [1685, 0]
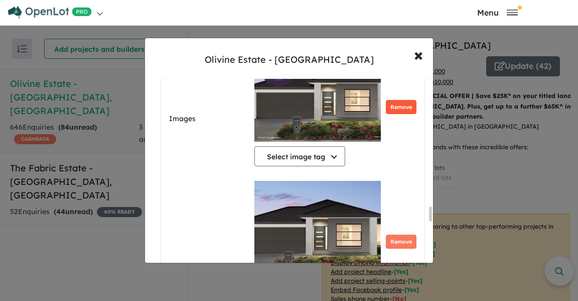
click at [405, 109] on button "Remove" at bounding box center [401, 107] width 31 height 15
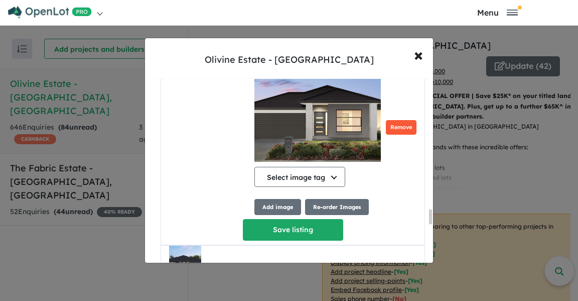
scroll to position [1617, 0]
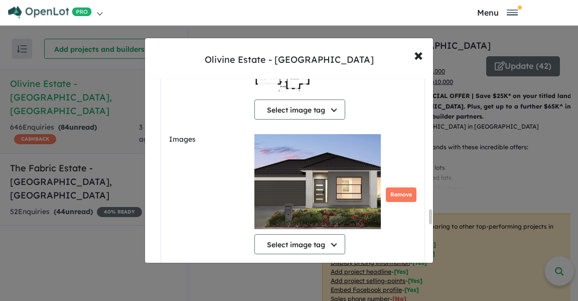
click at [334, 266] on button "Re-order Images" at bounding box center [337, 274] width 64 height 17
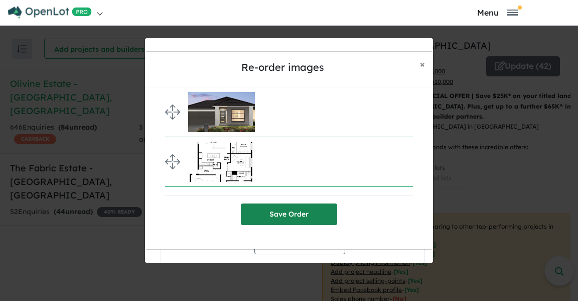
click at [271, 214] on button "Save Order" at bounding box center [289, 214] width 96 height 22
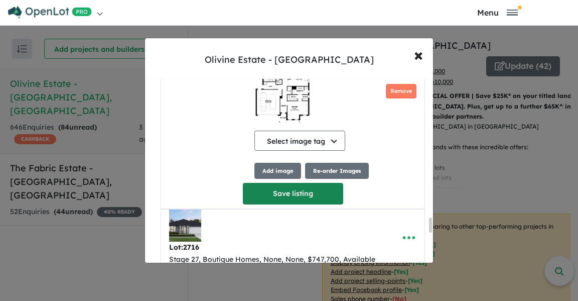
click at [262, 183] on button "Save listing" at bounding box center [293, 194] width 100 height 22
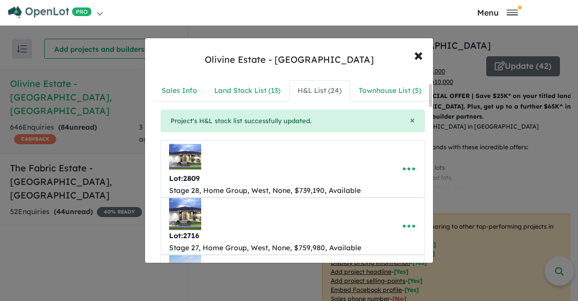
scroll to position [0, 0]
